Goal: Task Accomplishment & Management: Manage account settings

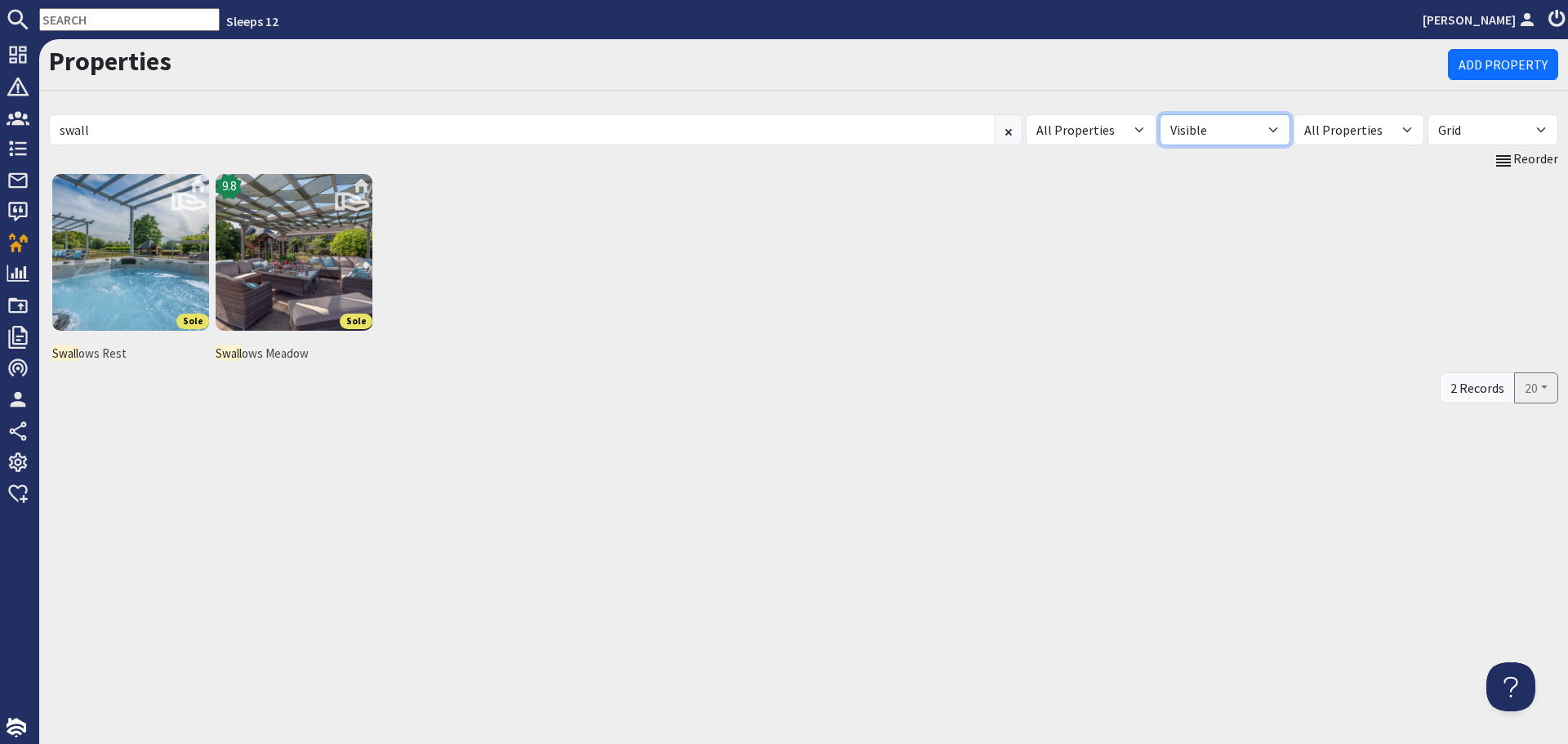
click at [1274, 130] on select "All Visible Not Visible" at bounding box center [1225, 130] width 131 height 31
select select "false"
click at [1160, 114] on select "All Visible Not Visible" at bounding box center [1225, 130] width 131 height 31
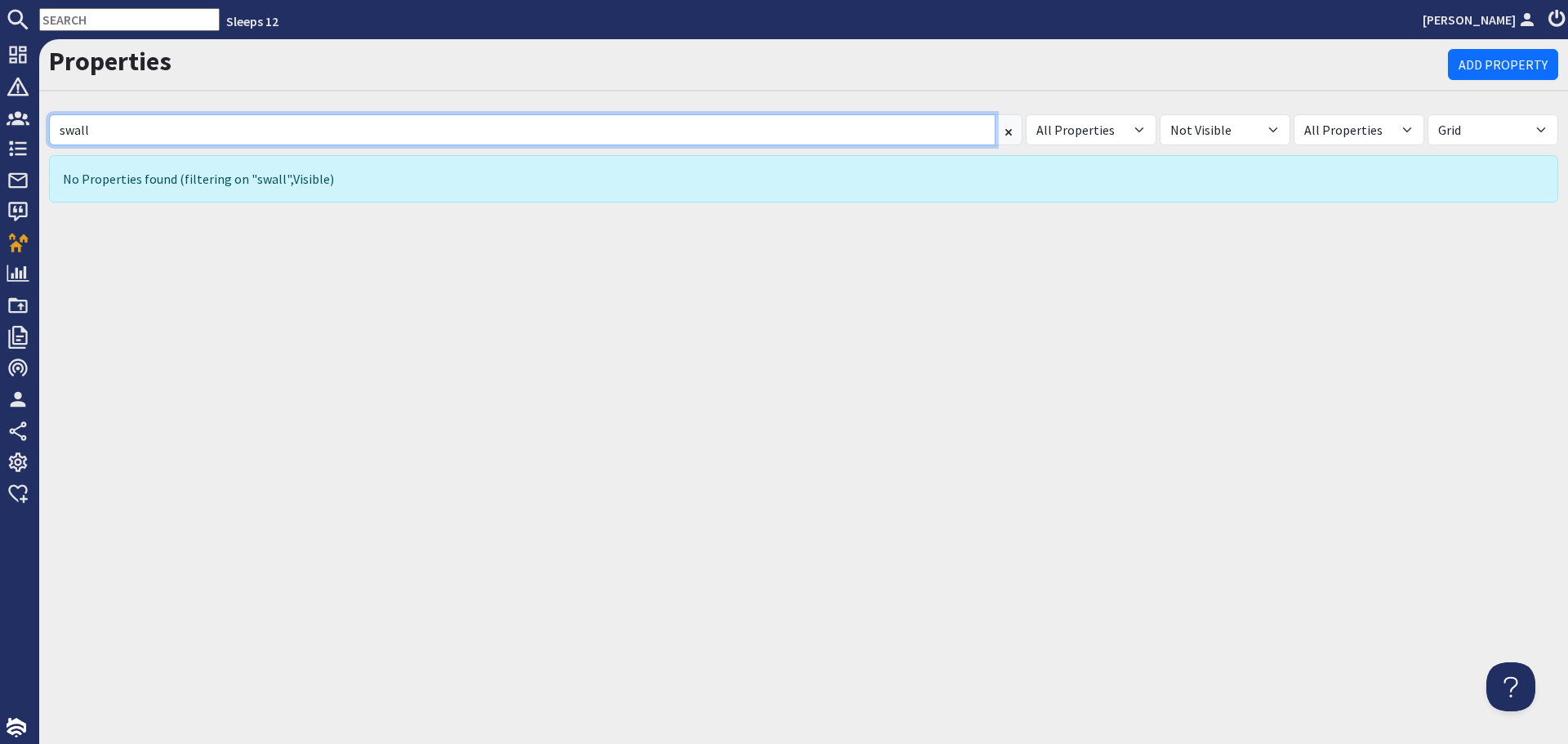
drag, startPoint x: 111, startPoint y: 135, endPoint x: 1, endPoint y: 126, distance: 110.4
click at [1, 126] on div "Dashboard Notifications 0 Agency Dashboard Bookings 0 Security Deposits 7 Disco…" at bounding box center [784, 392] width 1568 height 704
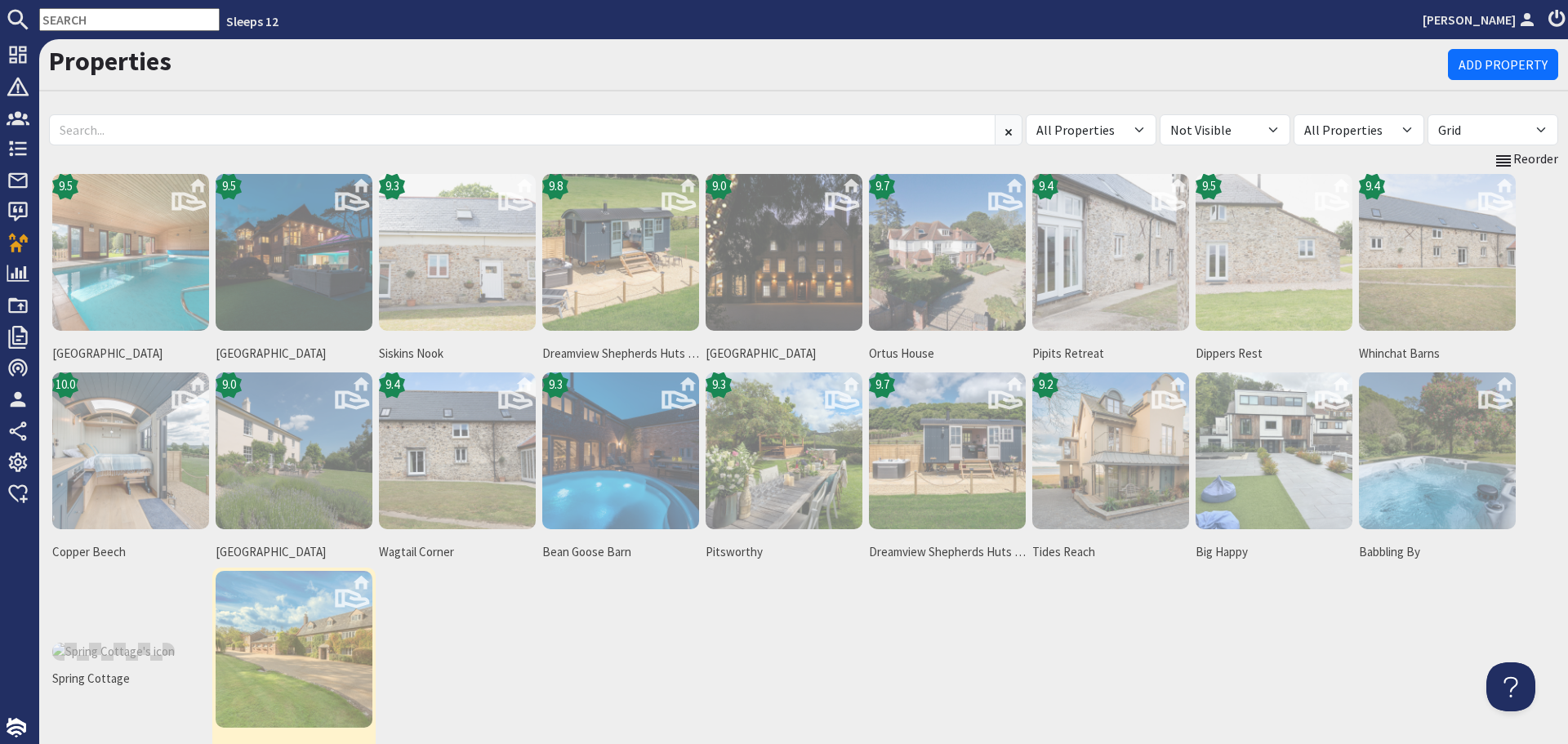
click at [295, 670] on img at bounding box center [294, 649] width 156 height 156
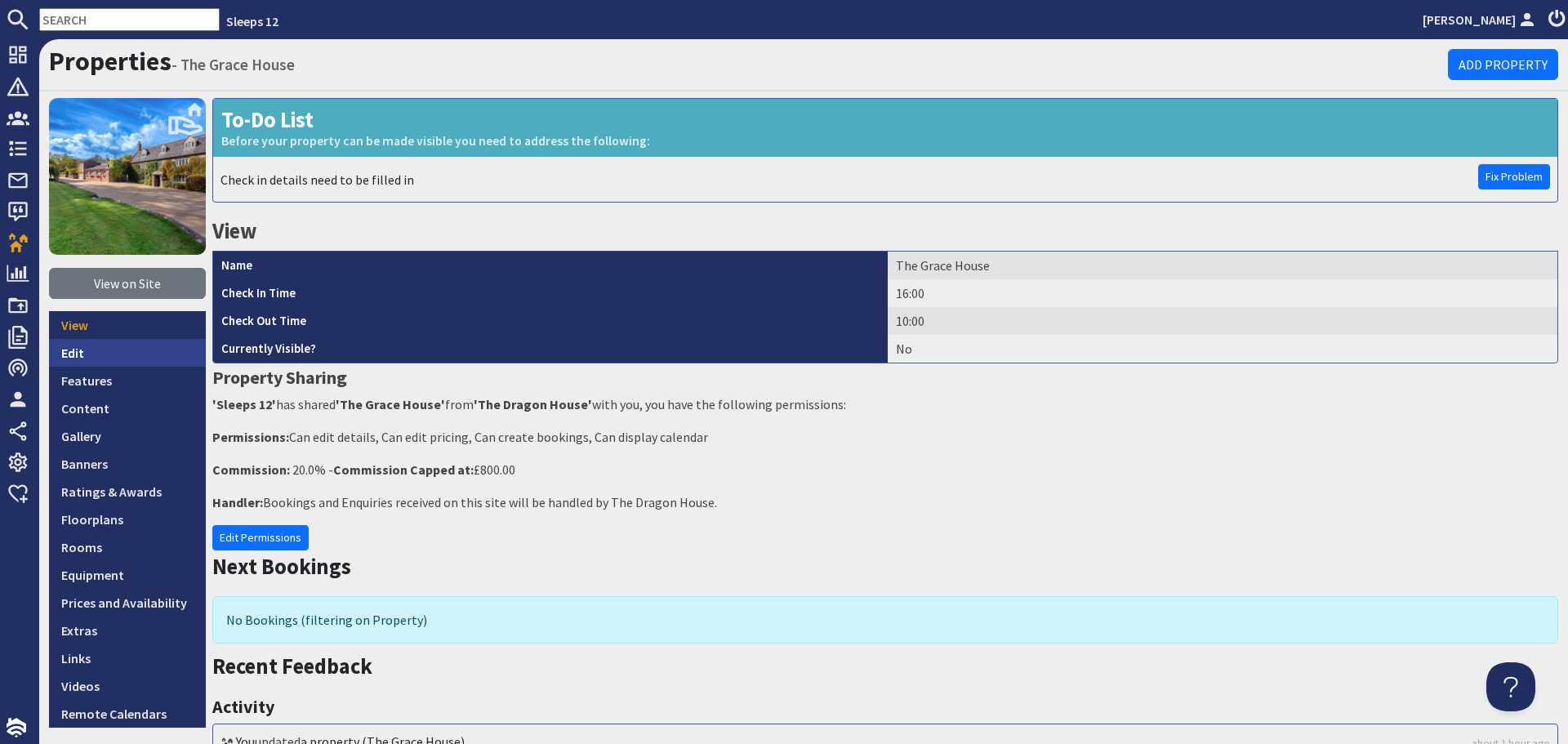
click at [82, 349] on link "Edit" at bounding box center [128, 353] width 156 height 28
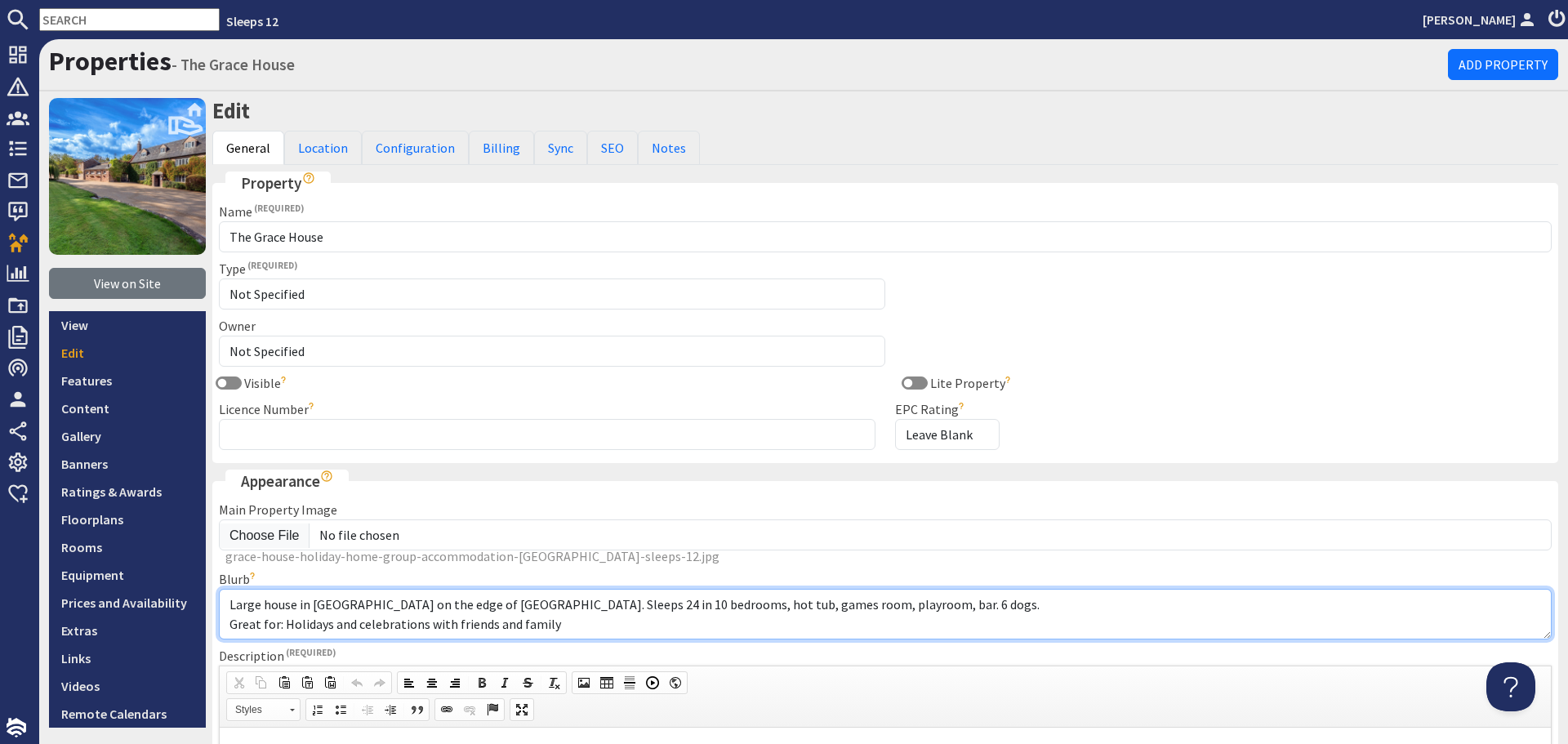
click at [921, 607] on textarea "Large house in [GEOGRAPHIC_DATA] on the edge of [GEOGRAPHIC_DATA]. Sleeps 24 in…" at bounding box center [885, 613] width 1333 height 50
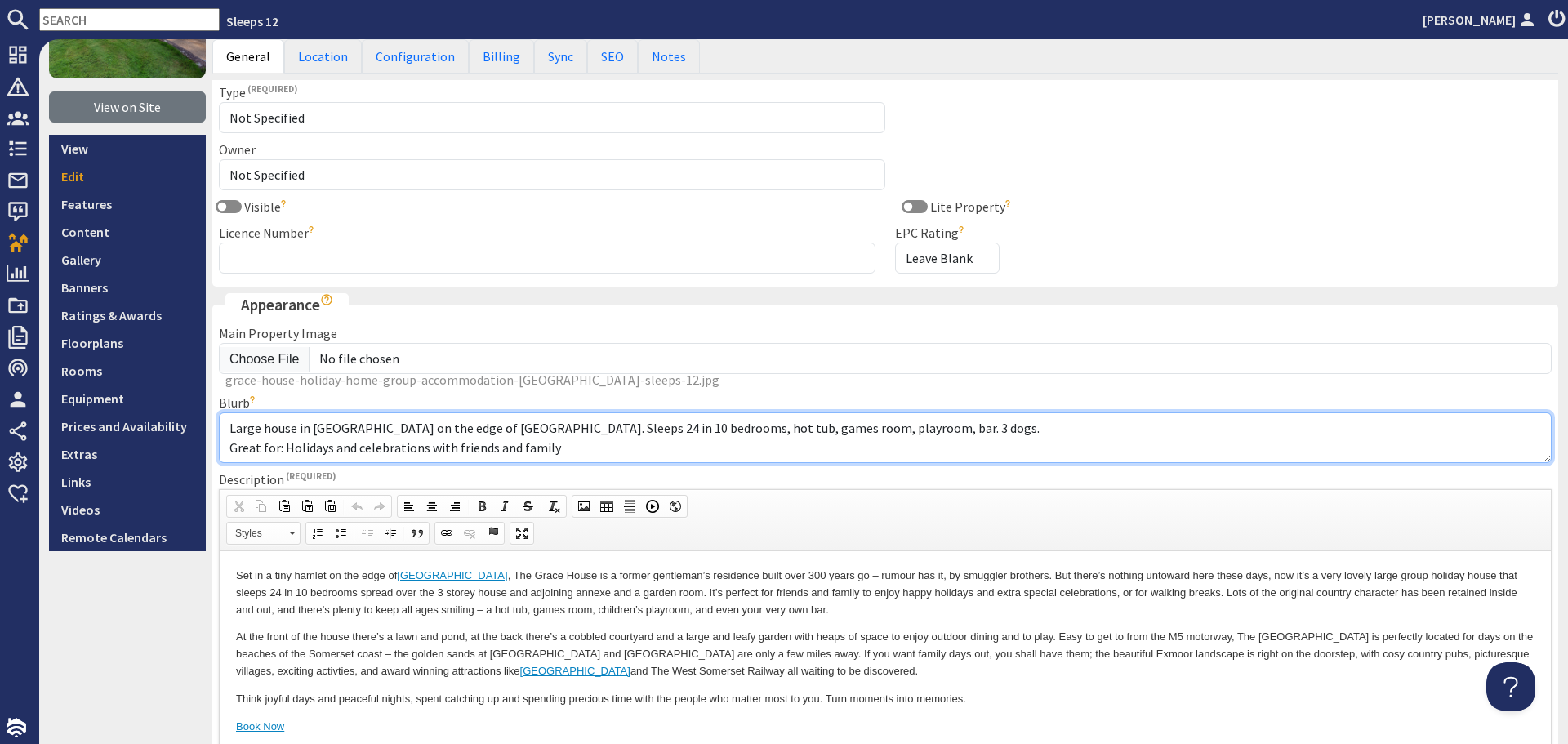
scroll to position [571, 0]
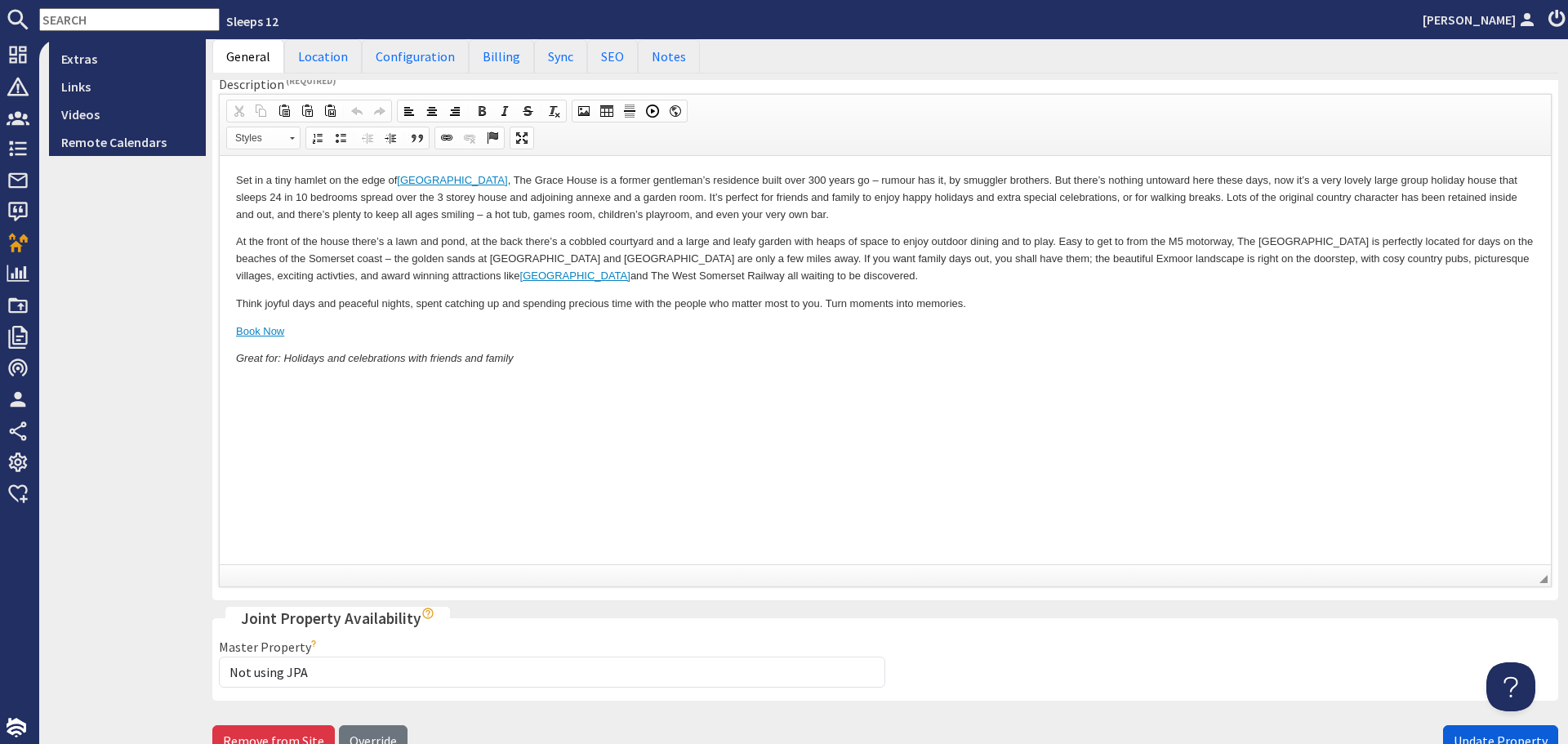
type textarea "Large house in [GEOGRAPHIC_DATA] on the edge of [GEOGRAPHIC_DATA]. Sleeps 24 in…"
click at [1489, 731] on button "Update Property" at bounding box center [1500, 741] width 115 height 31
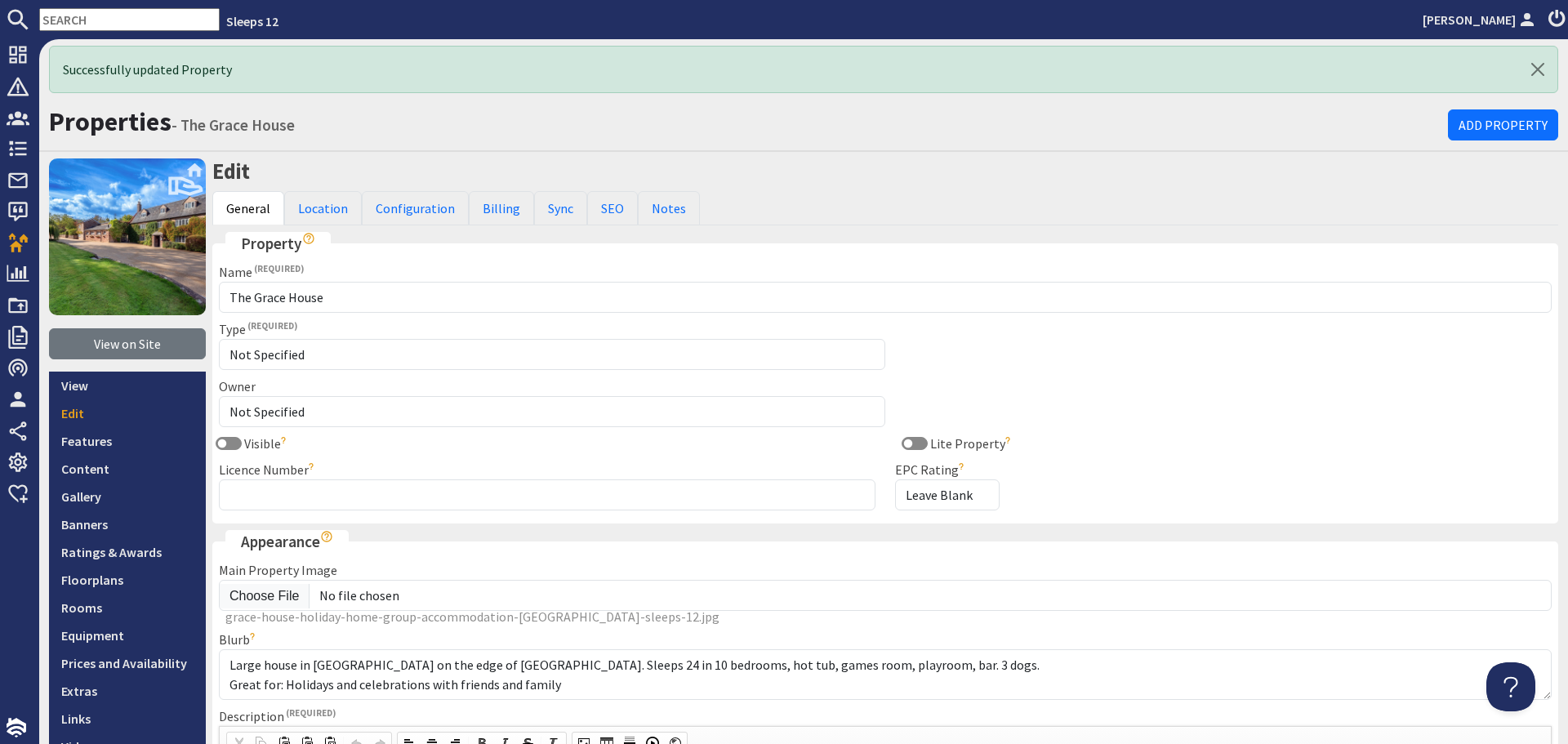
scroll to position [0, 0]
